Goal: Transaction & Acquisition: Book appointment/travel/reservation

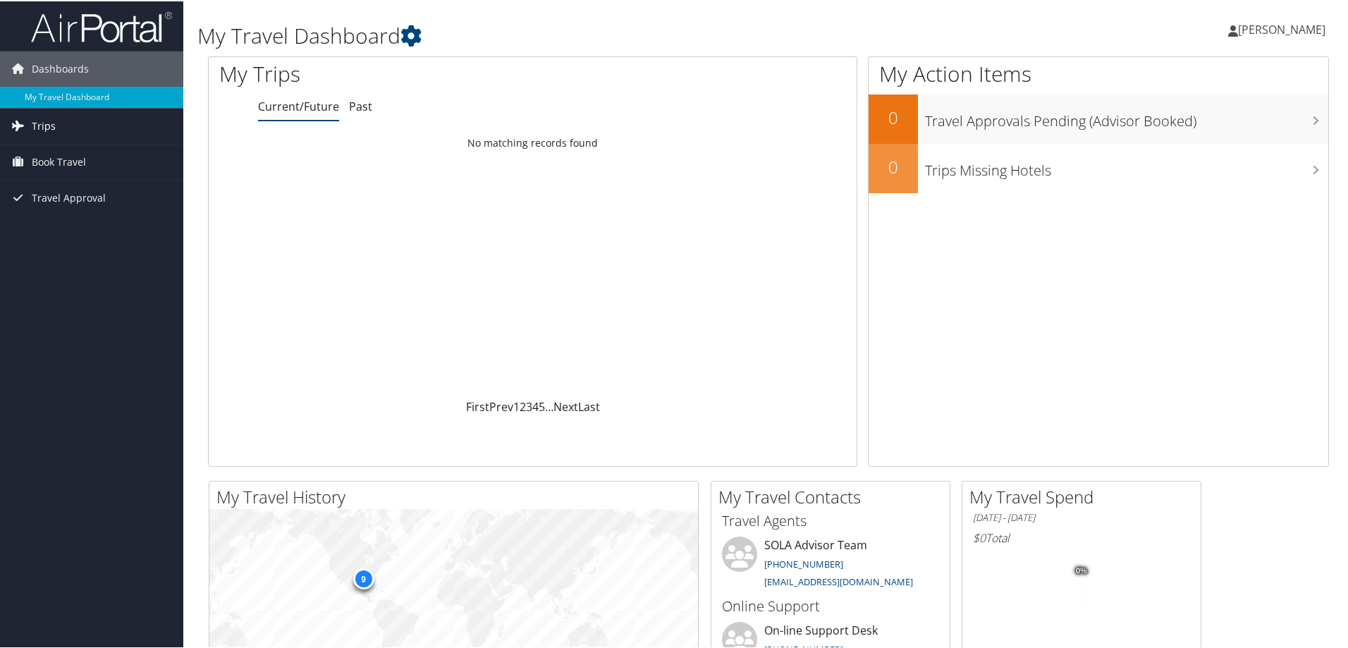
click at [43, 126] on span "Trips" at bounding box center [44, 124] width 24 height 35
click at [73, 219] on span "Book Travel" at bounding box center [59, 224] width 54 height 35
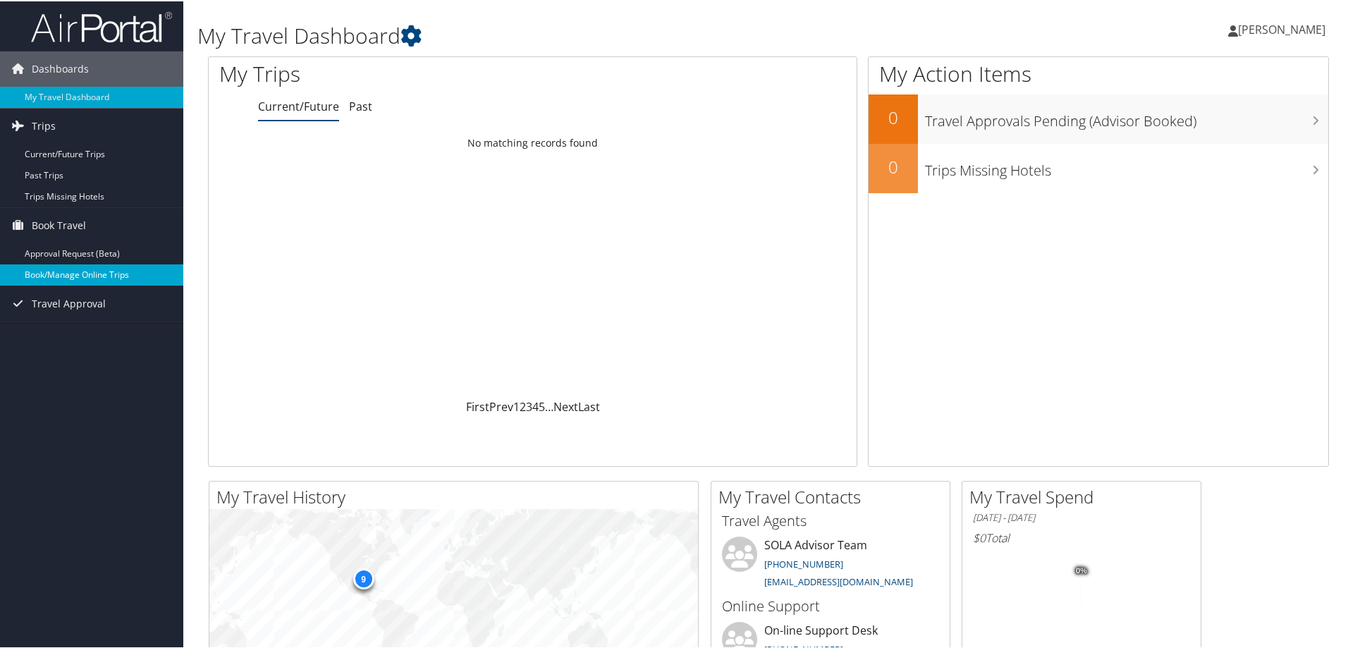
click at [97, 279] on link "Book/Manage Online Trips" at bounding box center [91, 273] width 183 height 21
